Goal: Information Seeking & Learning: Understand process/instructions

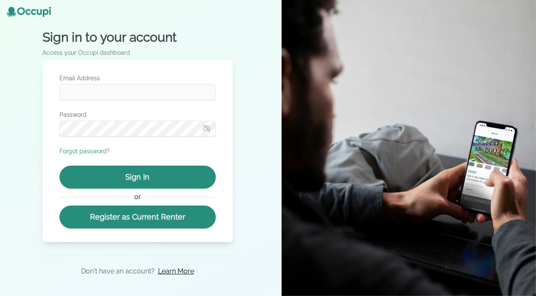
click at [14, 9] on icon at bounding box center [11, 12] width 9 height 10
click at [31, 13] on icon at bounding box center [33, 12] width 5 height 6
click at [186, 270] on link "Learn More" at bounding box center [176, 271] width 36 height 10
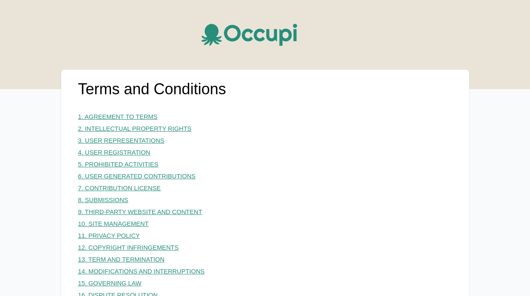
click at [116, 153] on link "4. USER REGISTRATION" at bounding box center [114, 152] width 72 height 7
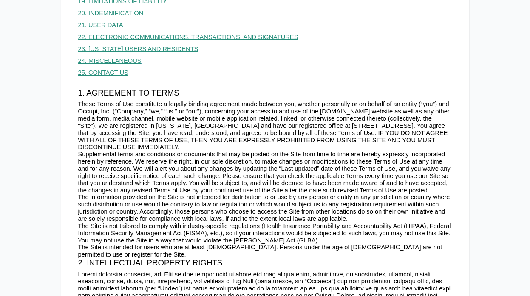
click at [111, 38] on link "22. ELECTRONIC COMMUNICATIONS, TRANSACTIONS, AND SIGNATURES" at bounding box center [188, 37] width 220 height 7
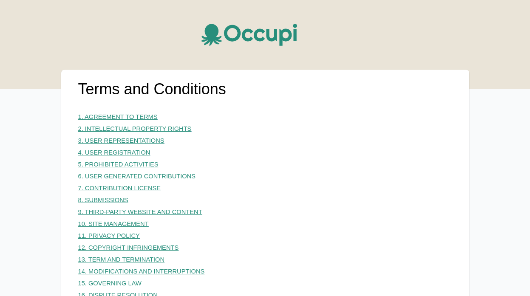
click at [124, 154] on link "4. USER REGISTRATION" at bounding box center [114, 152] width 72 height 7
